Goal: Transaction & Acquisition: Purchase product/service

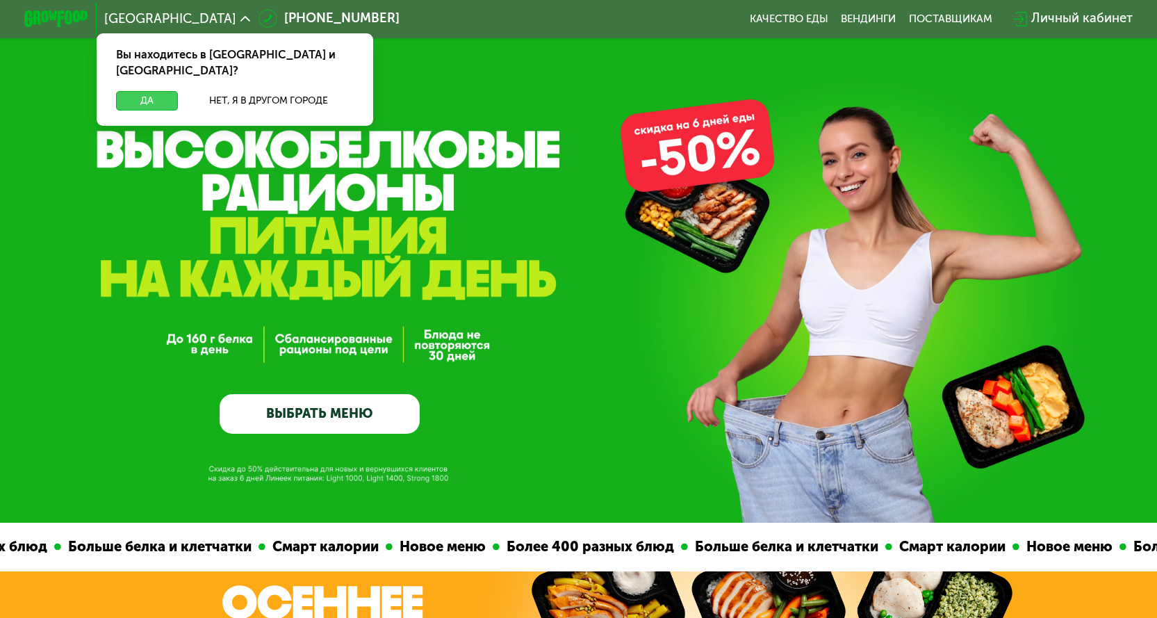
click at [138, 91] on button "Да" at bounding box center [147, 100] width 62 height 19
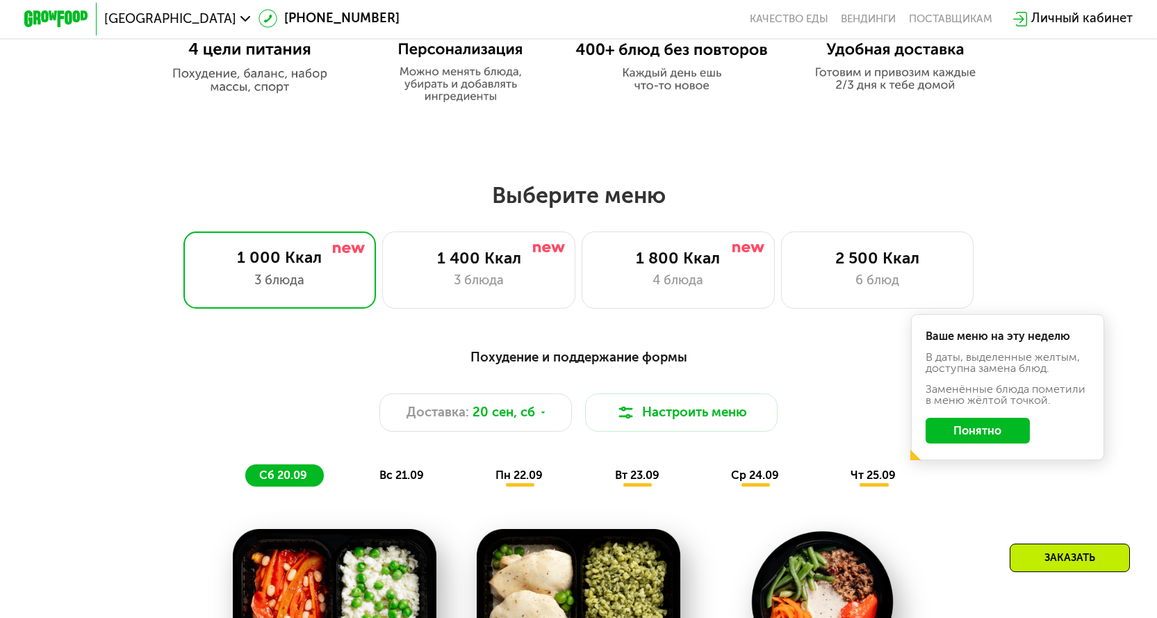
scroll to position [903, 0]
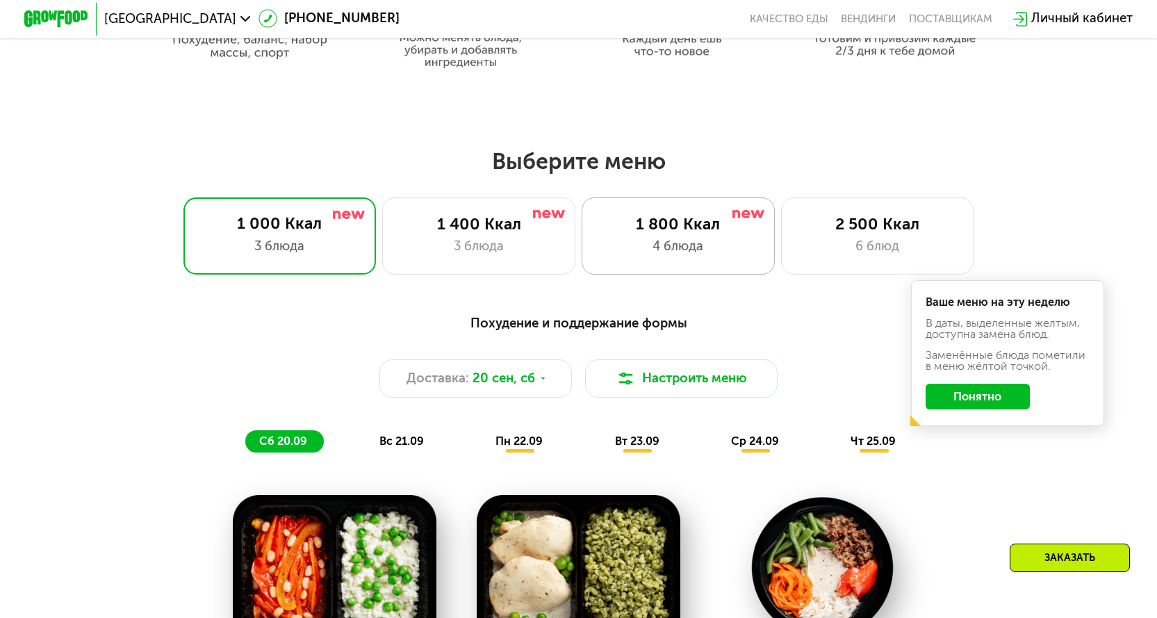
click at [695, 234] on div "1 800 Ккал" at bounding box center [677, 224] width 159 height 19
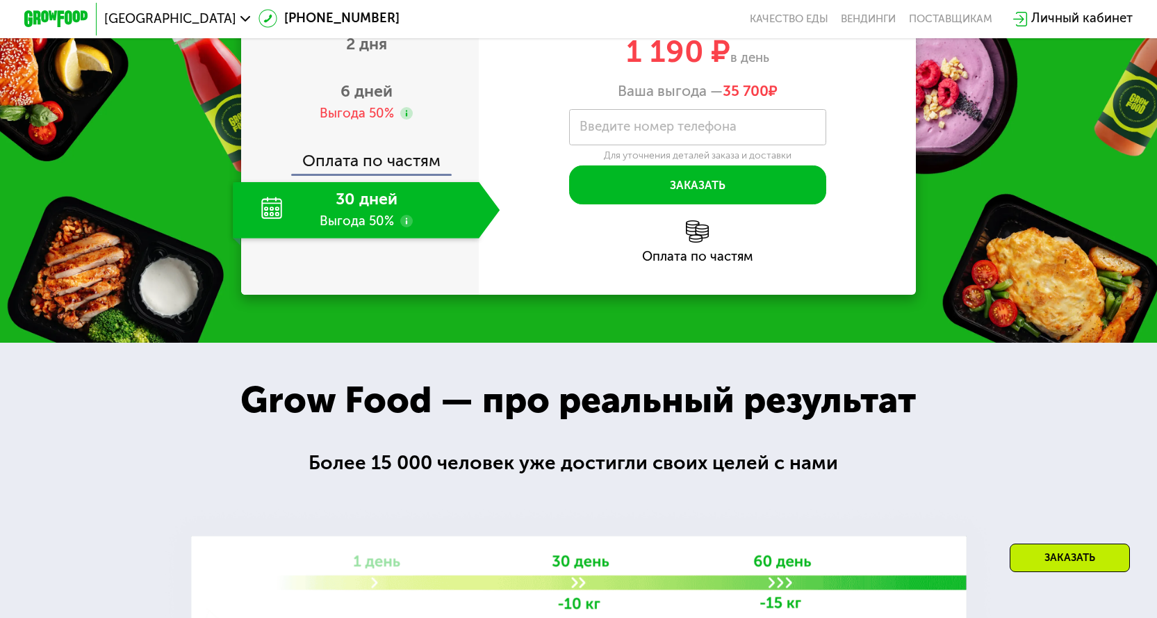
scroll to position [1945, 0]
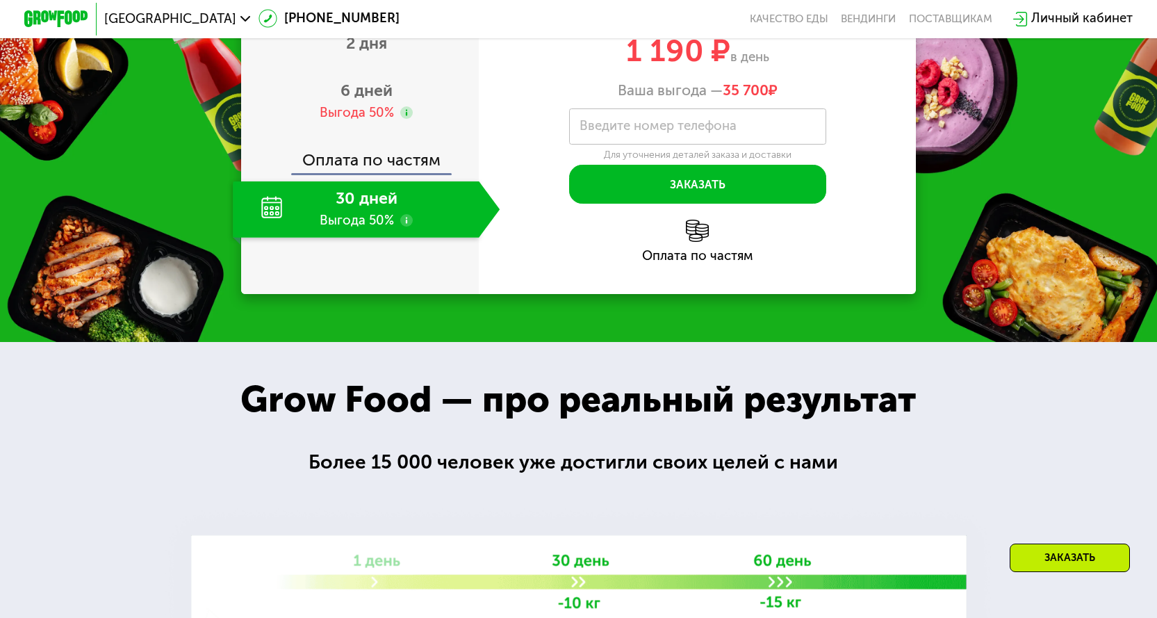
click at [445, 238] on div "30 дней Выгода 50%" at bounding box center [356, 209] width 246 height 56
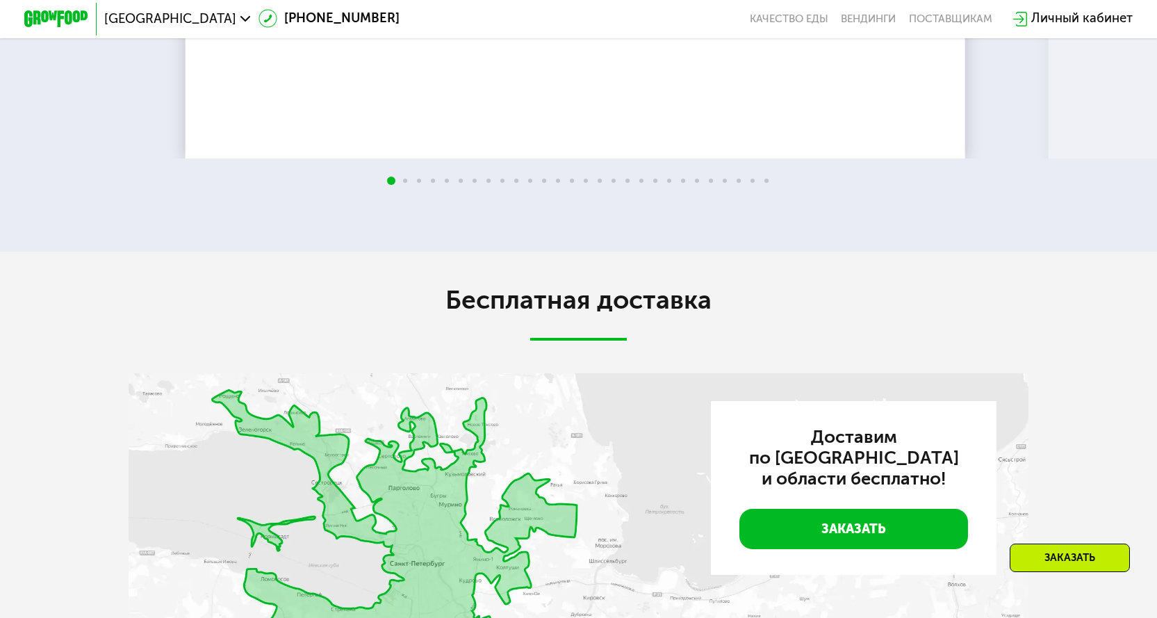
scroll to position [3196, 0]
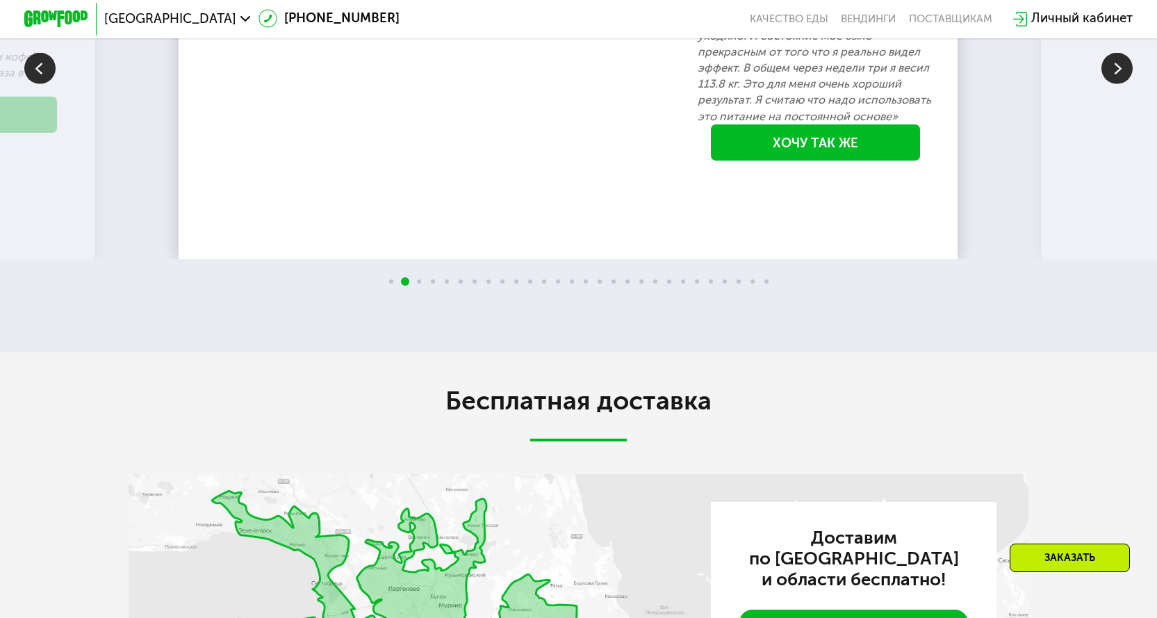
scroll to position [3126, 0]
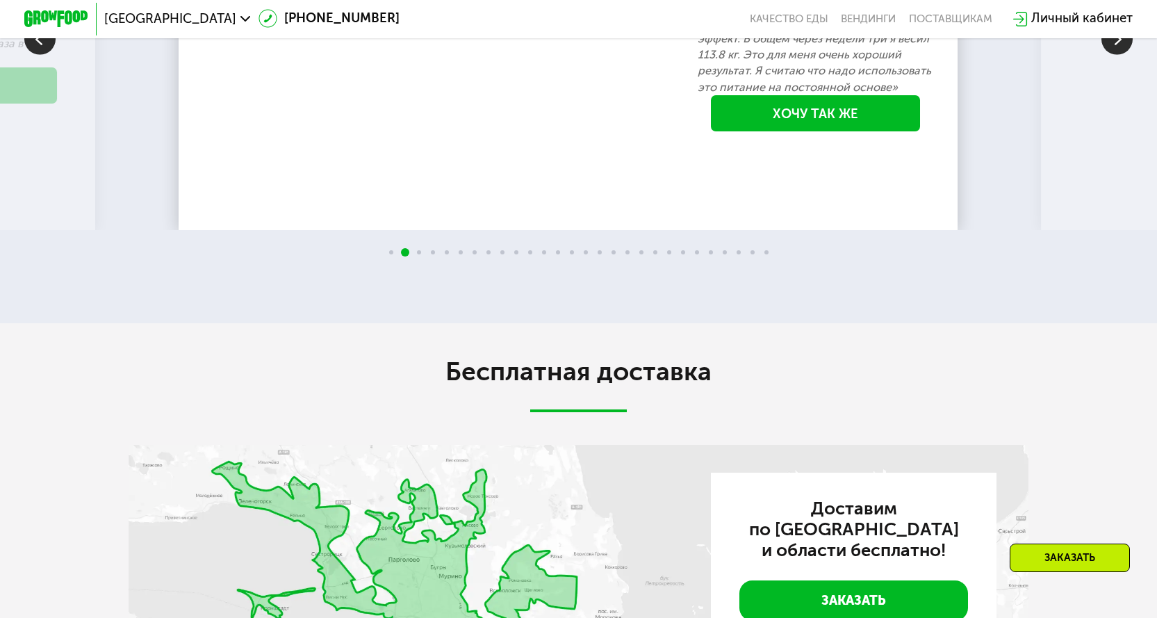
click at [1123, 55] on img at bounding box center [1116, 39] width 31 height 31
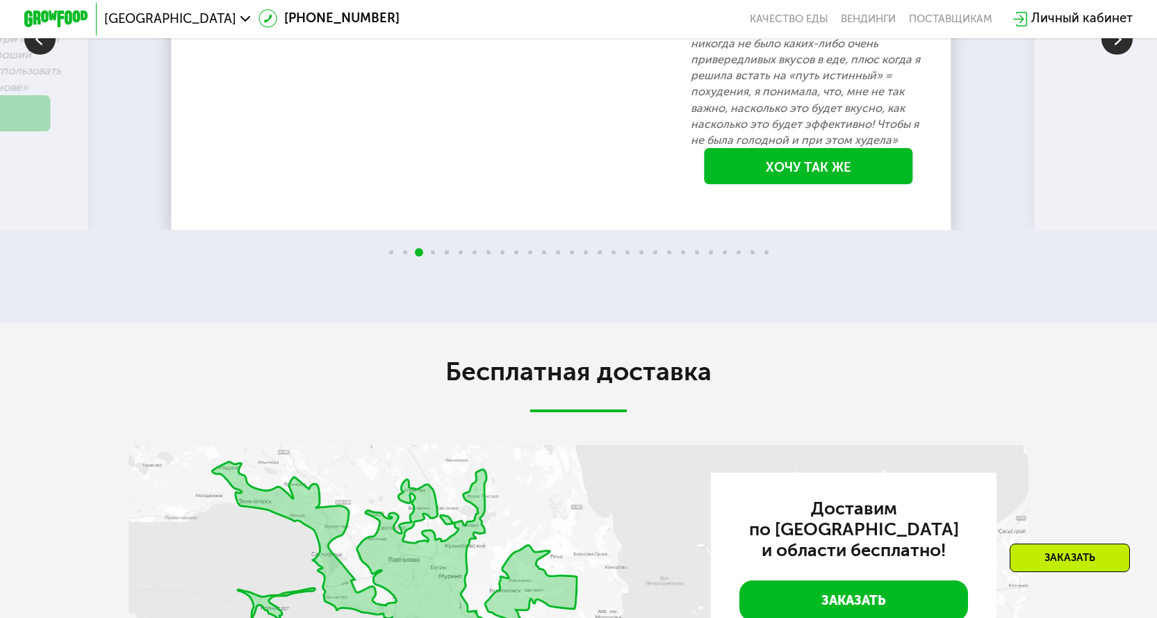
click at [1123, 55] on img at bounding box center [1116, 39] width 31 height 31
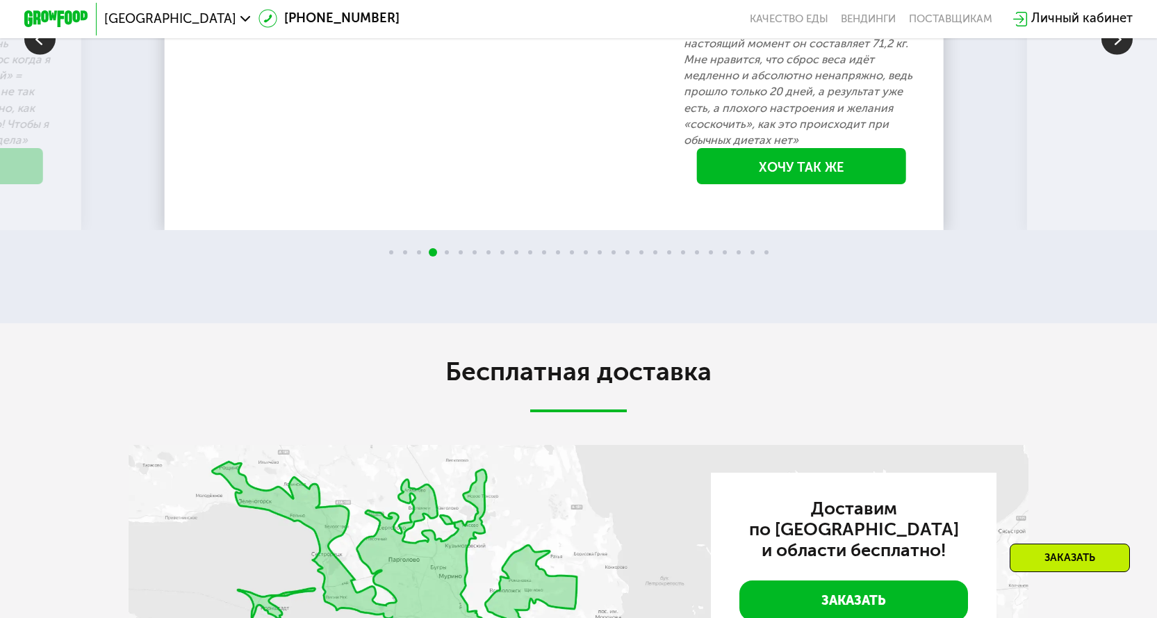
click at [34, 55] on img at bounding box center [39, 39] width 31 height 31
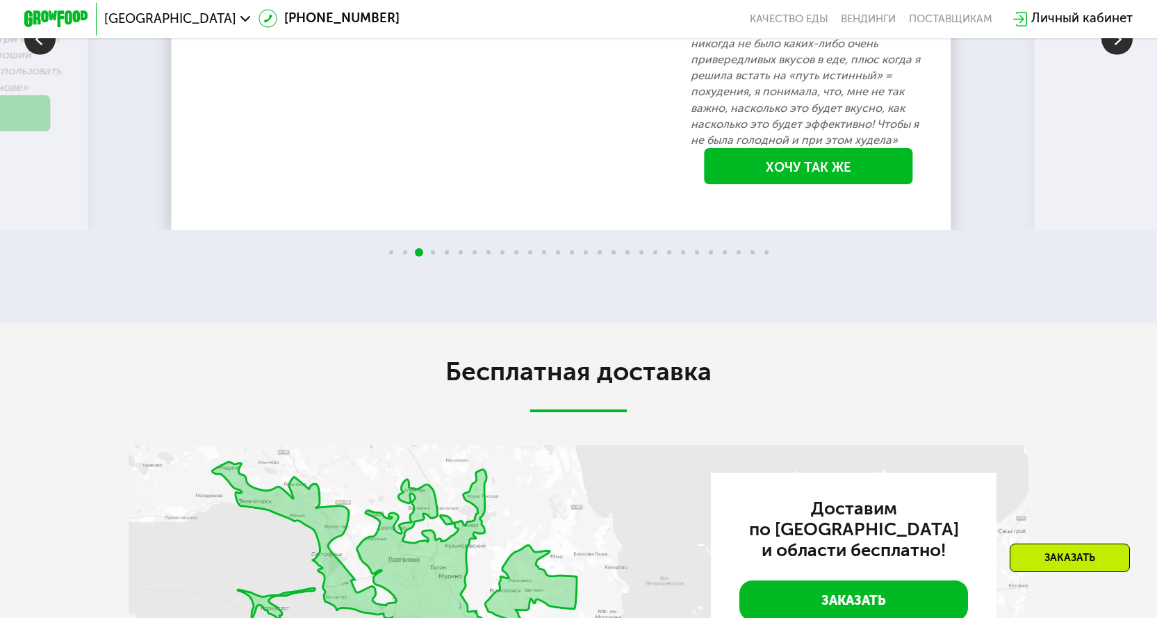
click at [1114, 55] on img at bounding box center [1116, 39] width 31 height 31
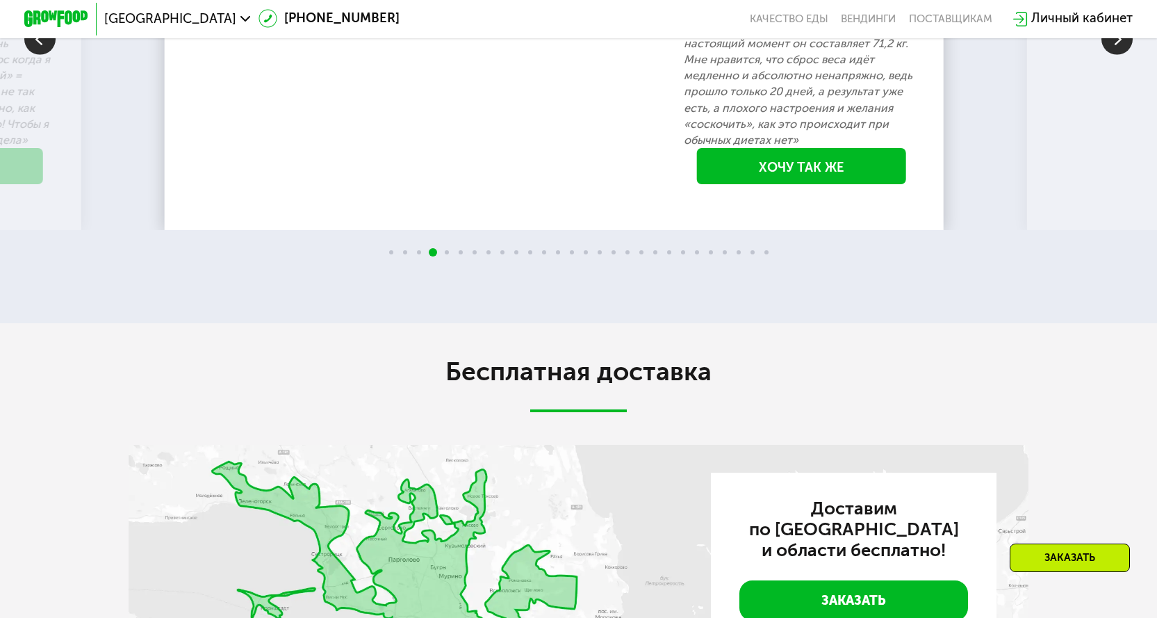
click at [1114, 55] on img at bounding box center [1116, 39] width 31 height 31
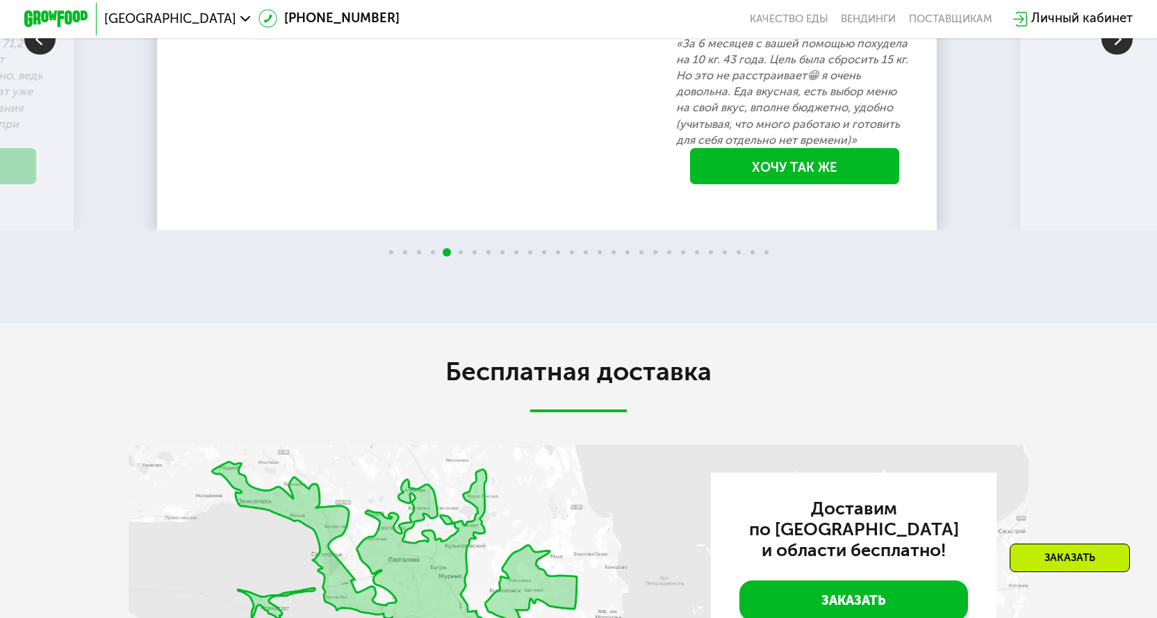
click at [1114, 55] on img at bounding box center [1116, 39] width 31 height 31
